Goal: Check status: Check status

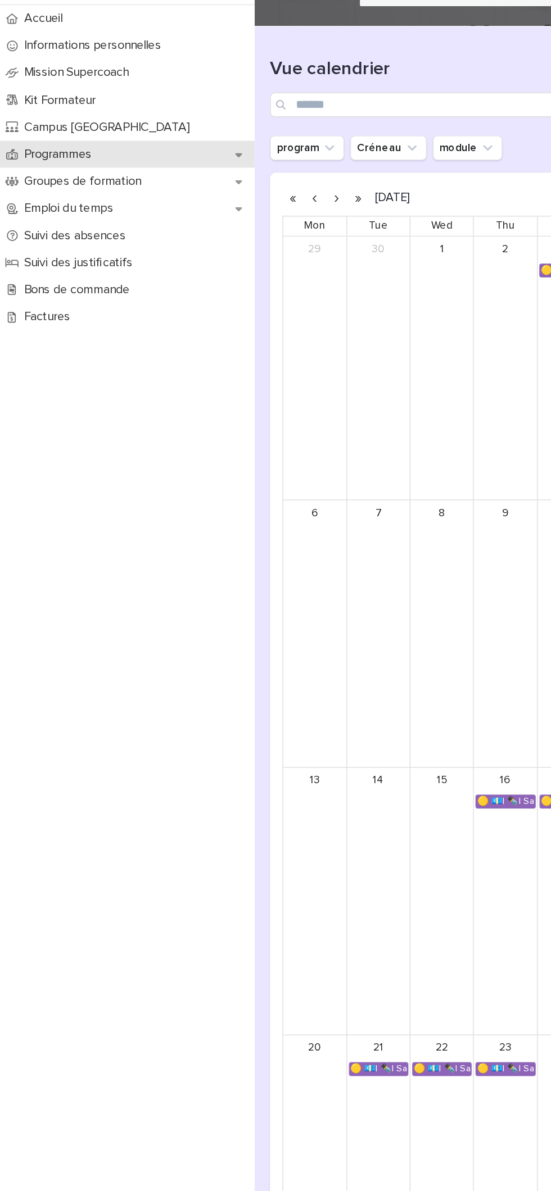
click at [49, 177] on p "Programmes" at bounding box center [44, 177] width 63 height 11
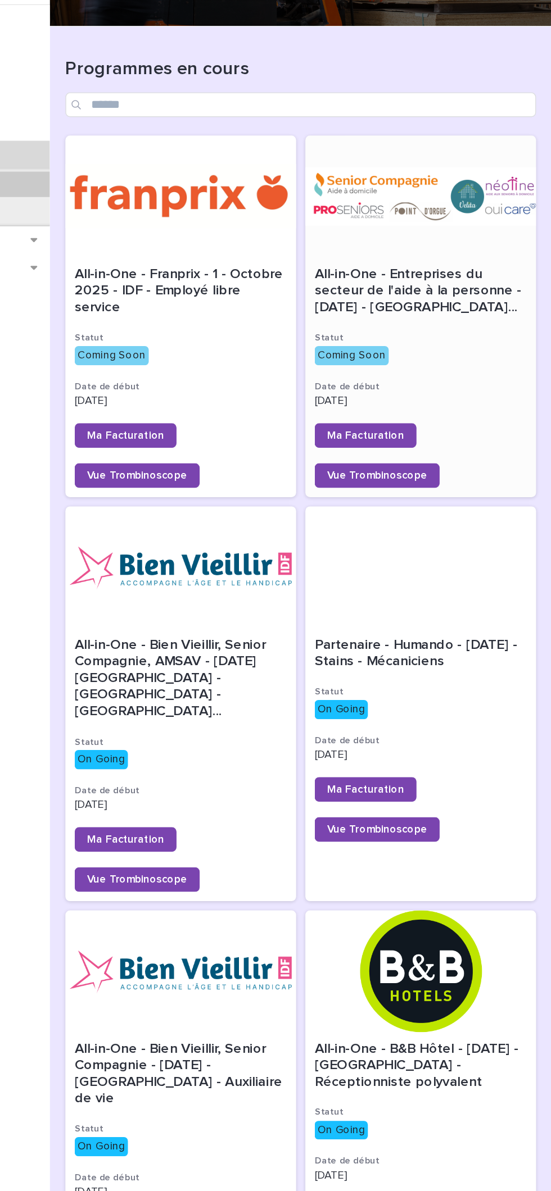
click at [459, 282] on span "All-in-One - Entreprises du secteur de l'aide à la personne - [DATE] - [GEOGRAP…" at bounding box center [455, 277] width 155 height 37
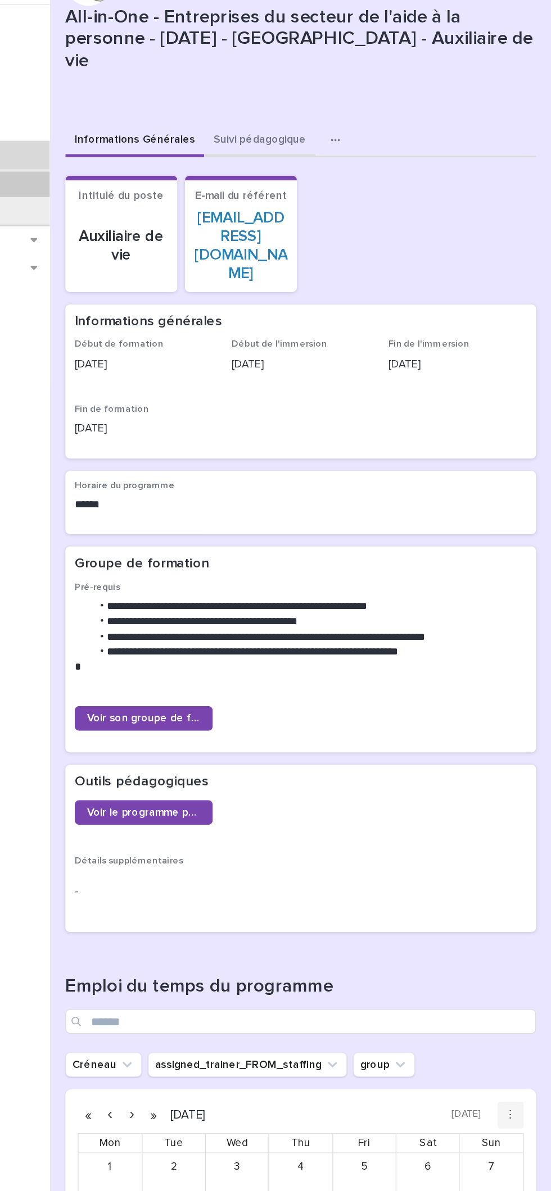
click at [330, 160] on button "Suivi pédagogique" at bounding box center [338, 168] width 81 height 24
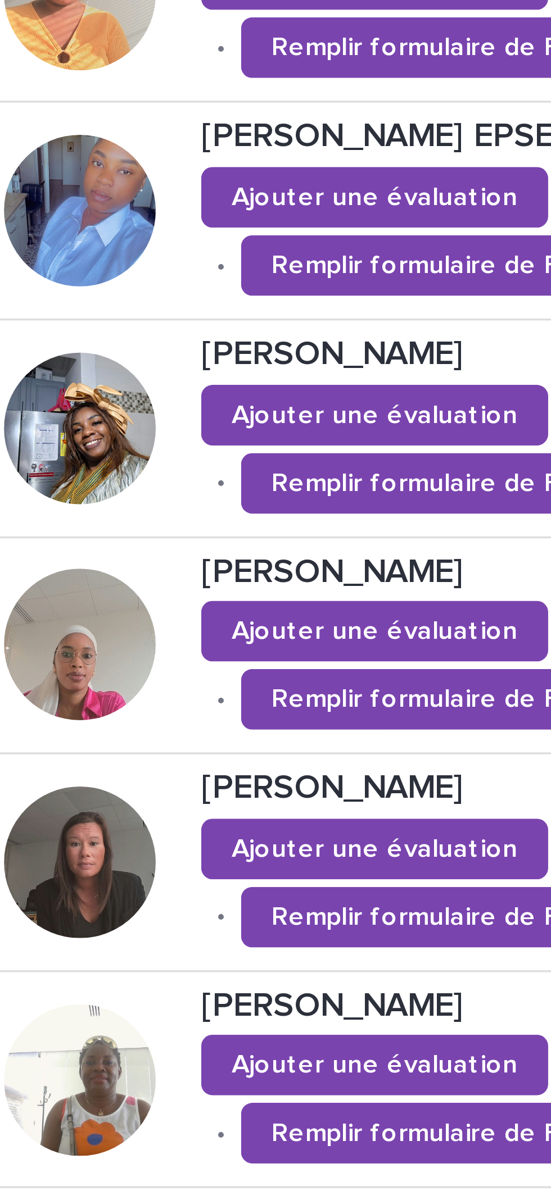
scroll to position [182, 0]
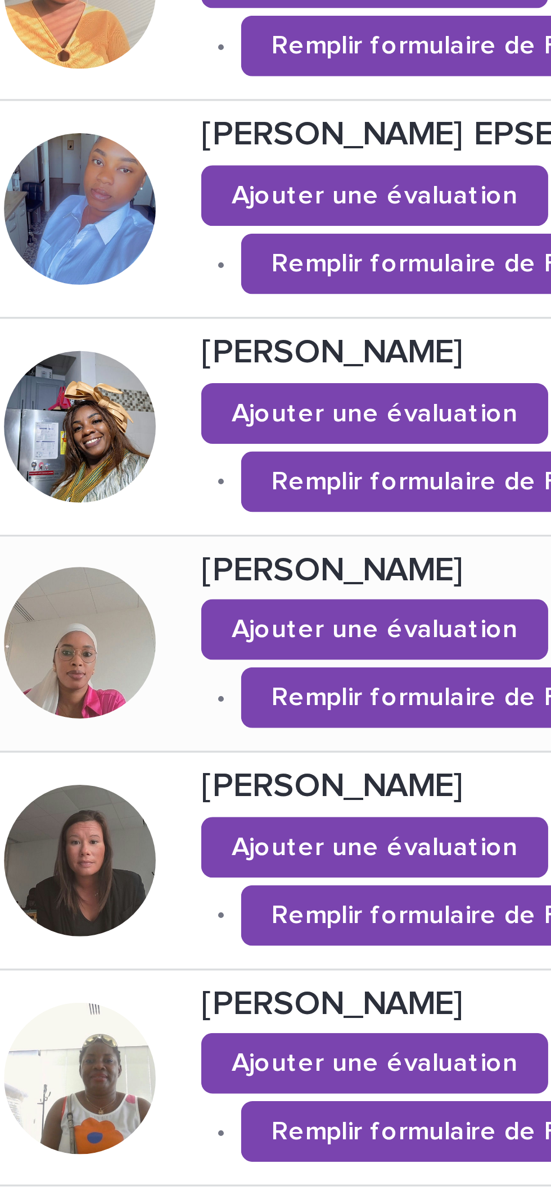
click at [234, 701] on div at bounding box center [228, 723] width 45 height 45
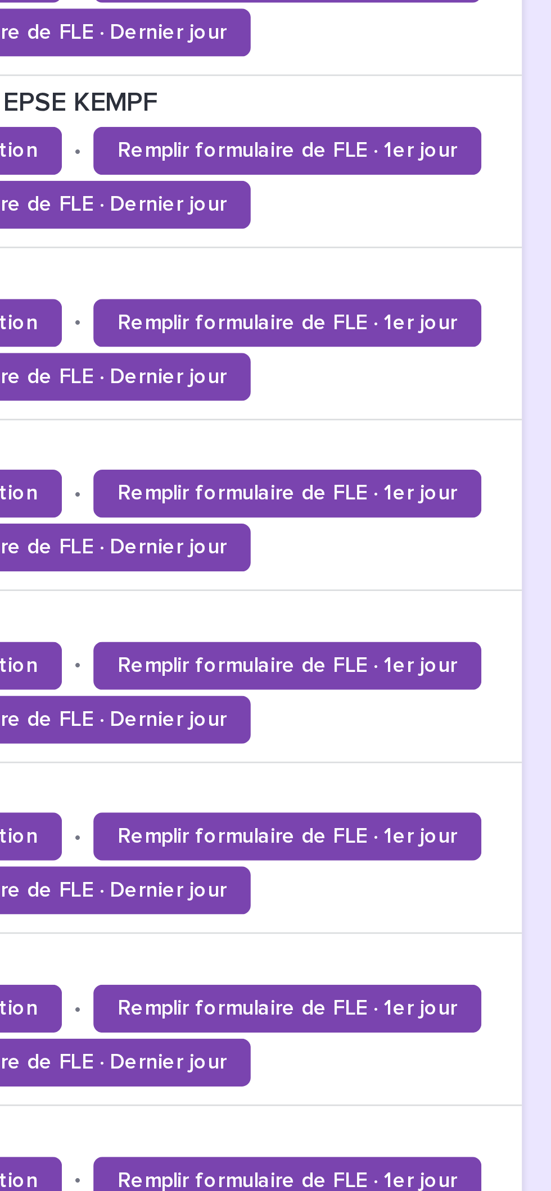
scroll to position [660, 0]
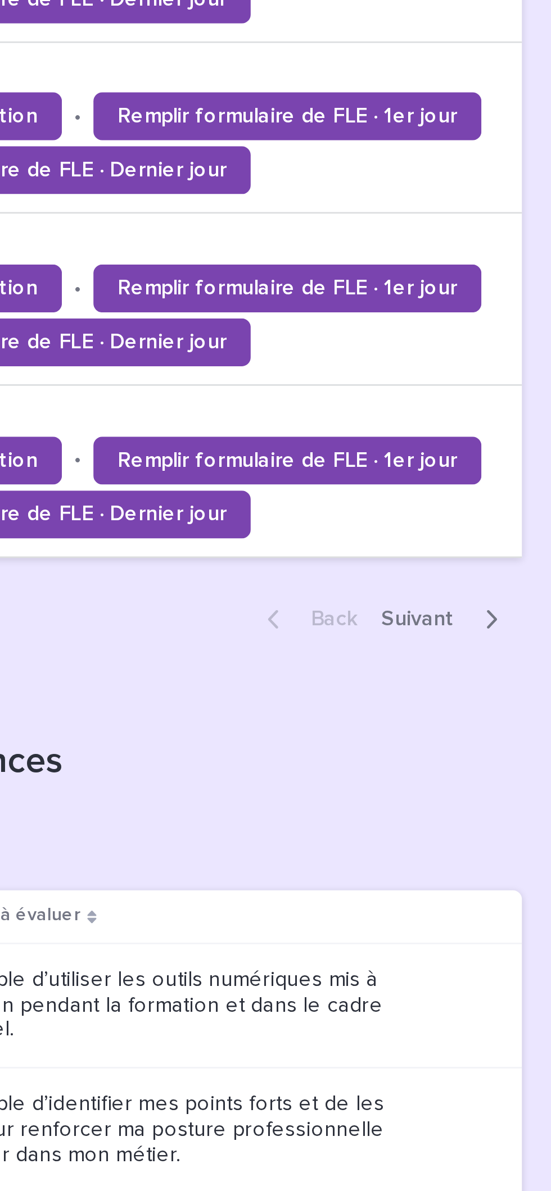
click at [516, 554] on span "Next" at bounding box center [504, 558] width 34 height 8
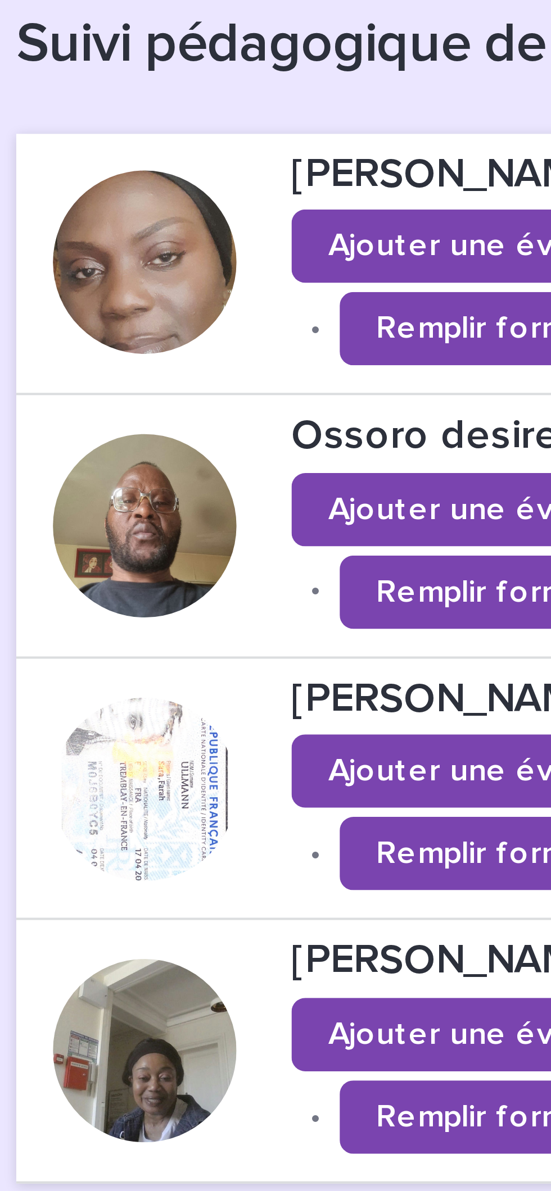
scroll to position [2, 0]
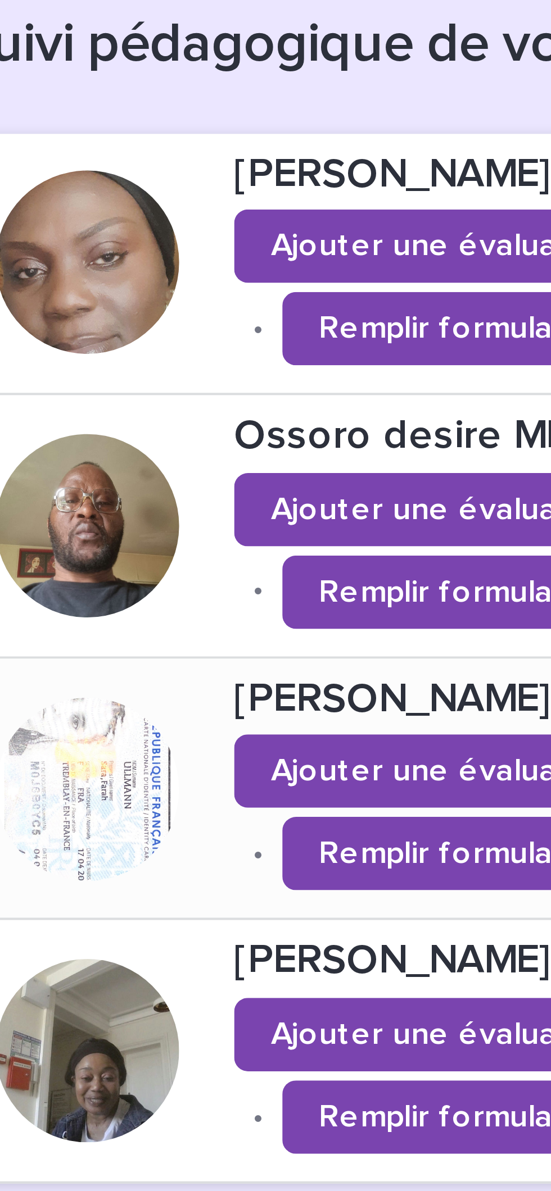
click at [231, 700] on div at bounding box center [228, 710] width 45 height 45
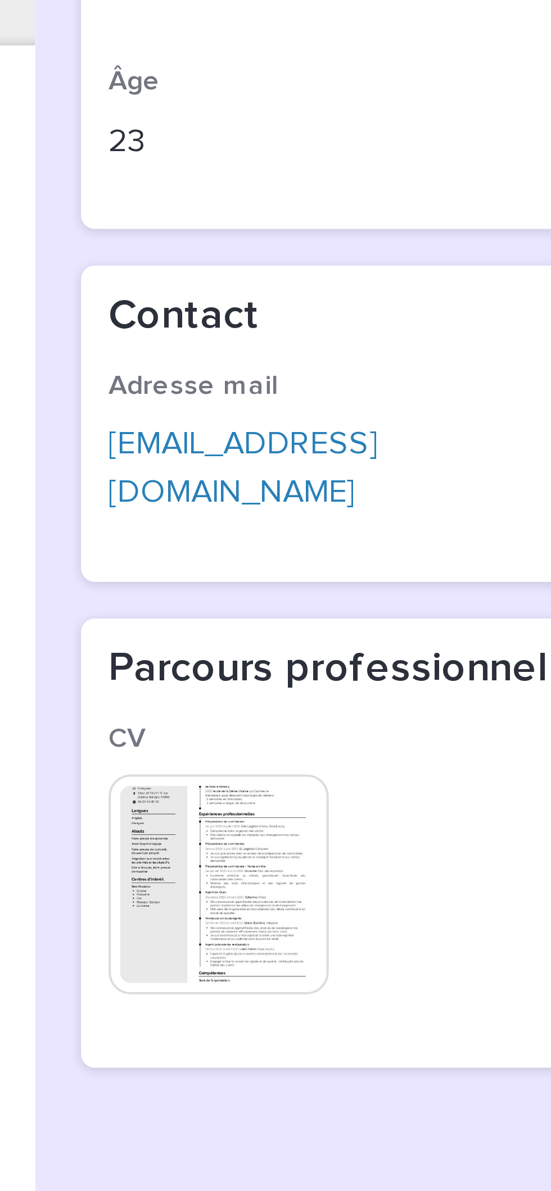
click at [248, 466] on img at bounding box center [230, 474] width 54 height 54
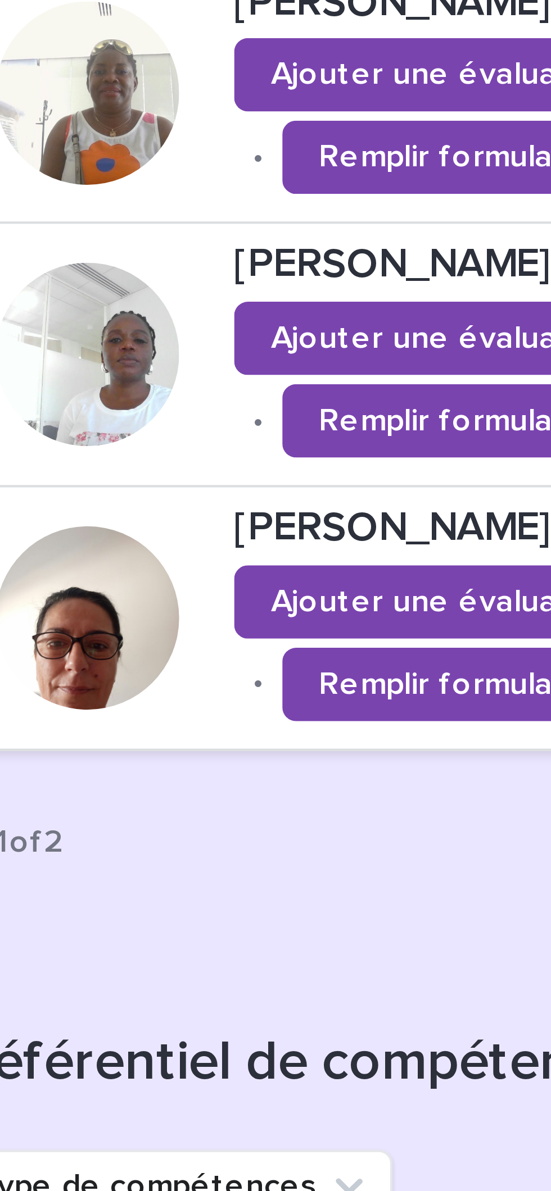
scroll to position [118, 0]
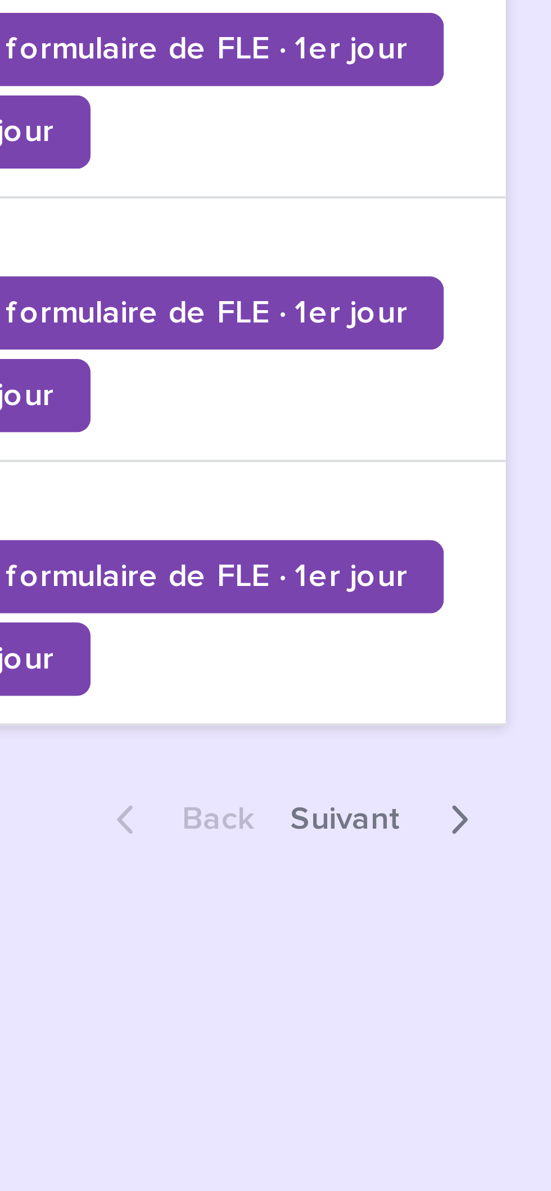
click at [513, 1096] on span "Next" at bounding box center [504, 1100] width 34 height 8
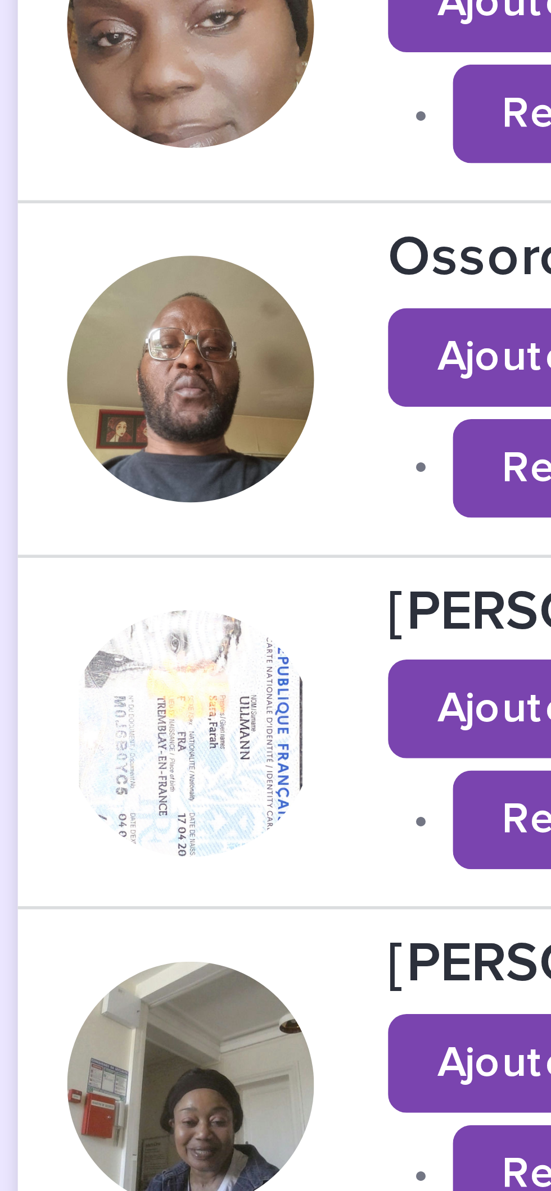
scroll to position [114, 0]
